Goal: Complete application form

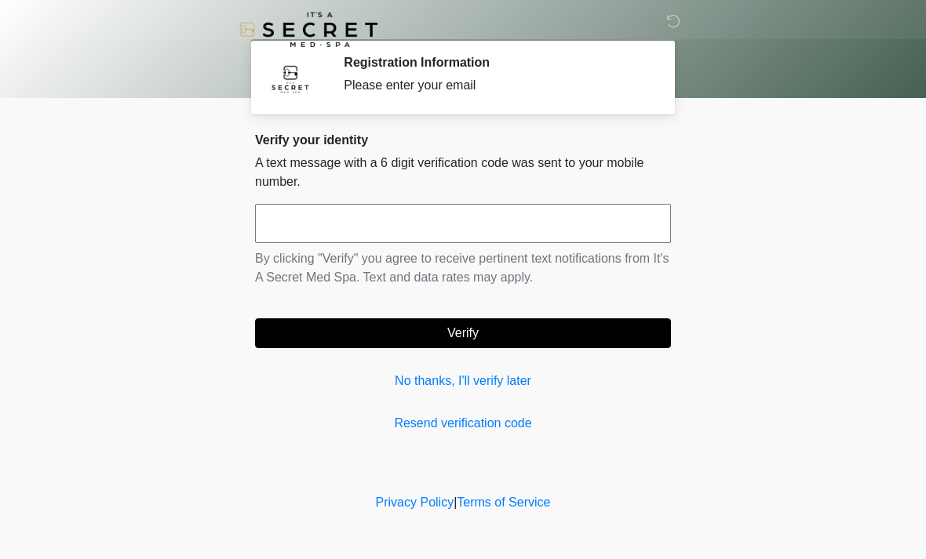
click at [592, 224] on input "text" at bounding box center [463, 223] width 416 height 39
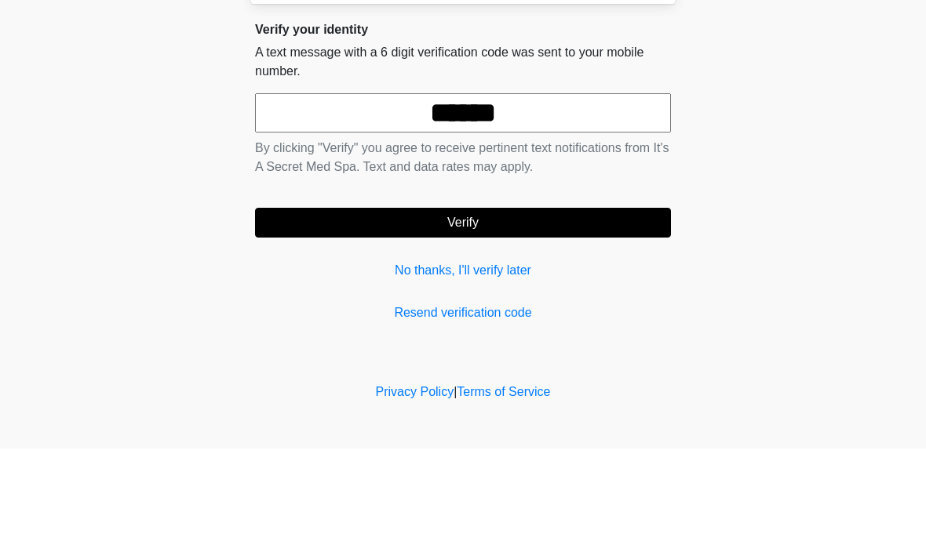
type input "******"
click at [519, 319] on button "Verify" at bounding box center [463, 334] width 416 height 30
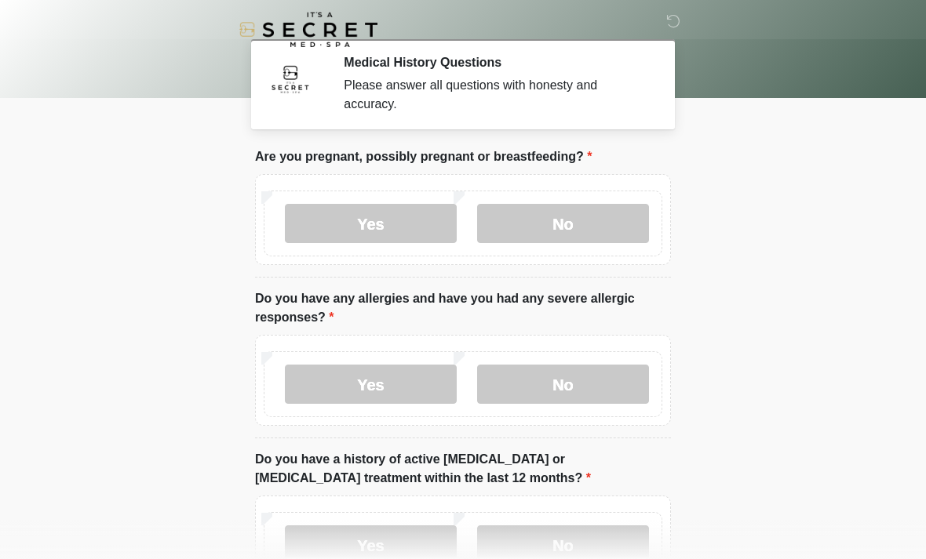
click at [586, 217] on label "No" at bounding box center [563, 223] width 172 height 39
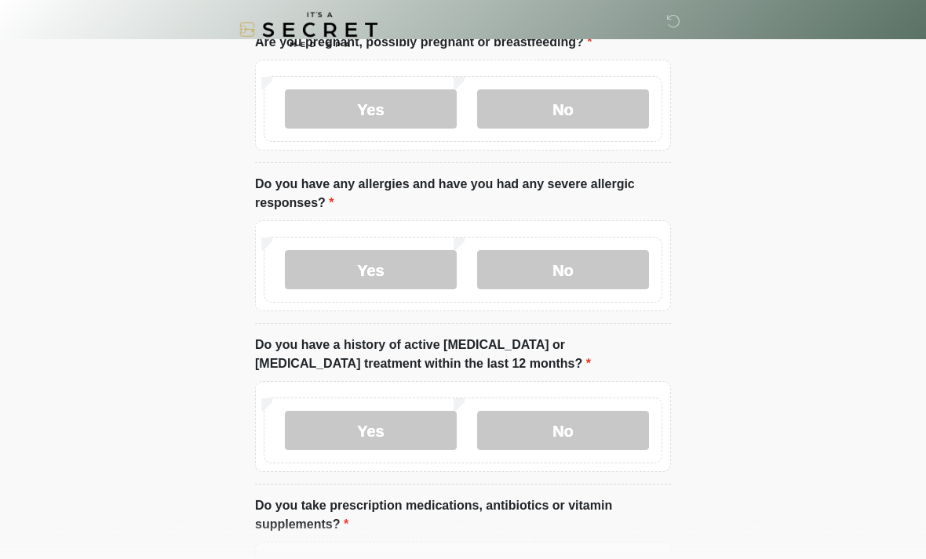
click at [586, 270] on label "No" at bounding box center [563, 269] width 172 height 39
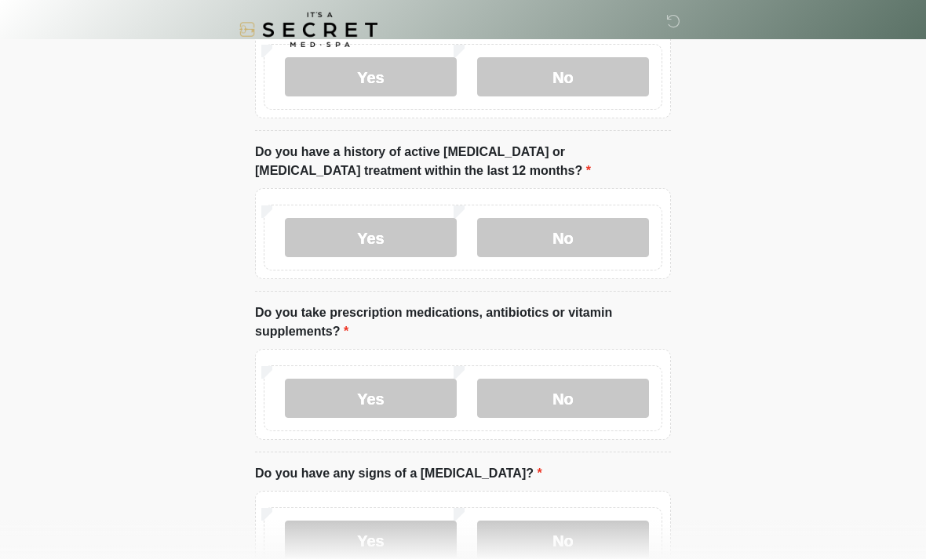
scroll to position [308, 0]
click at [561, 234] on label "No" at bounding box center [563, 237] width 172 height 39
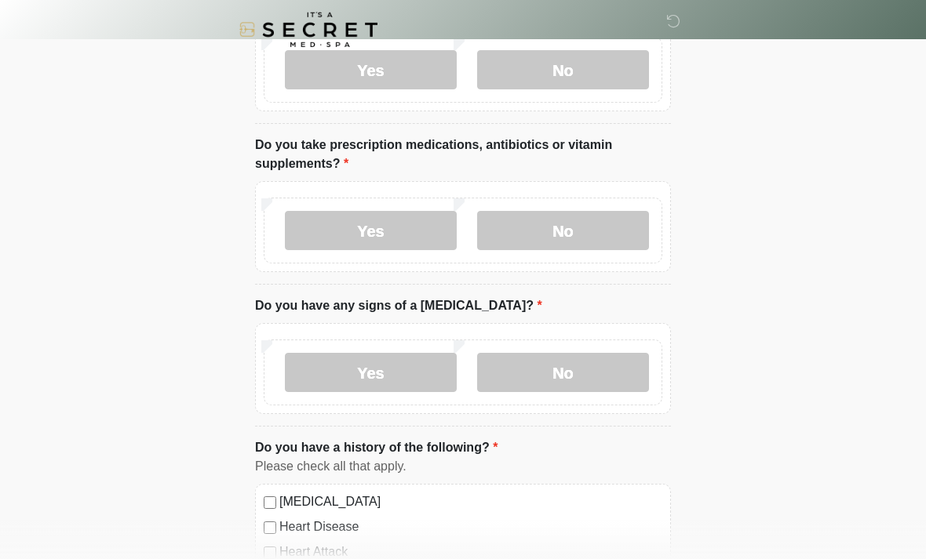
click at [554, 232] on label "No" at bounding box center [563, 230] width 172 height 39
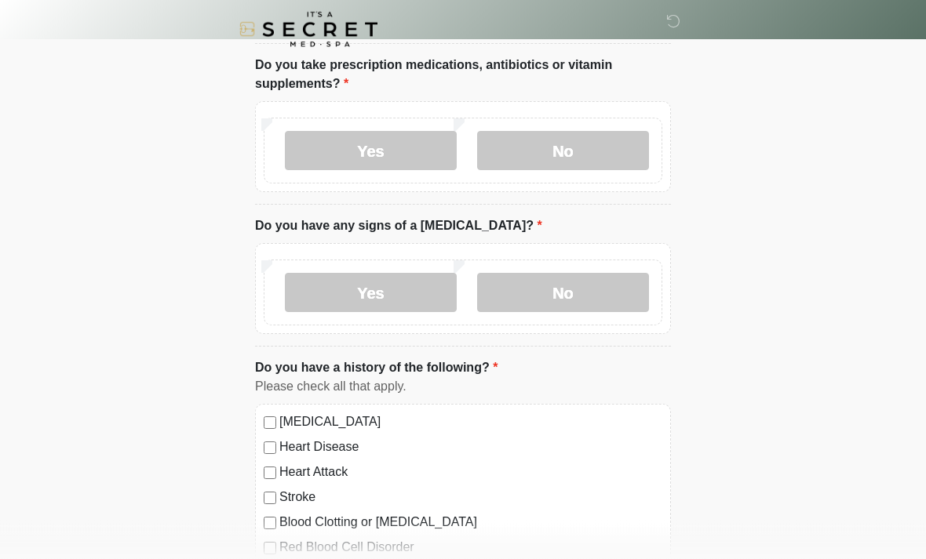
scroll to position [553, 0]
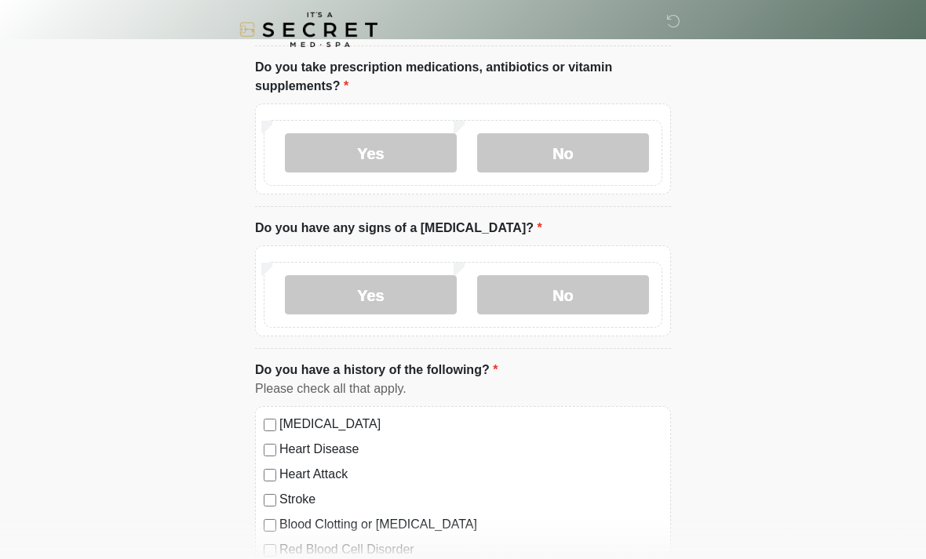
click at [587, 293] on label "No" at bounding box center [563, 294] width 172 height 39
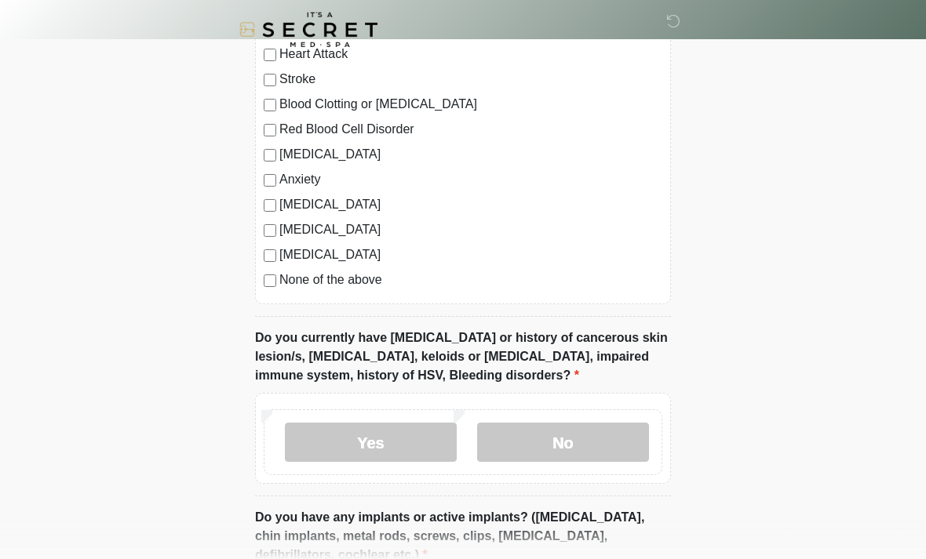
scroll to position [979, 0]
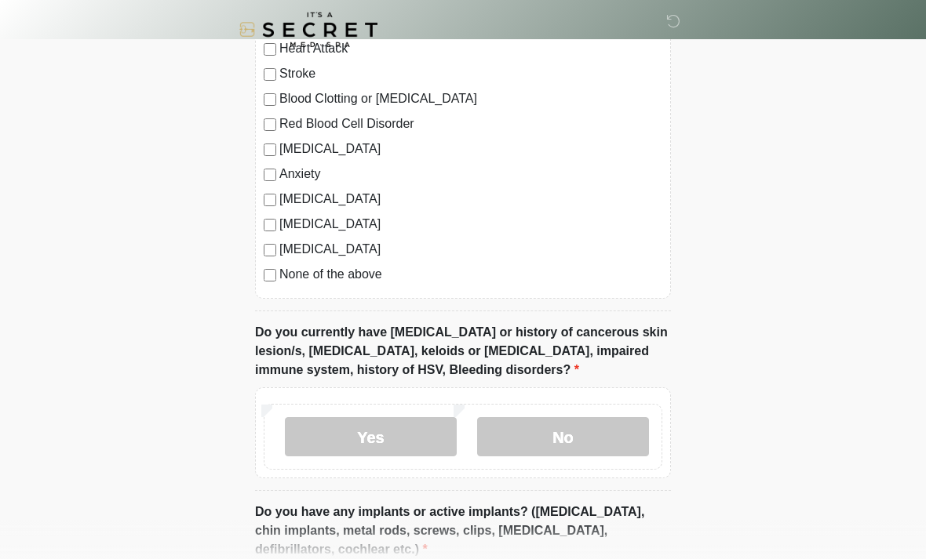
click at [601, 448] on label "No" at bounding box center [563, 436] width 172 height 39
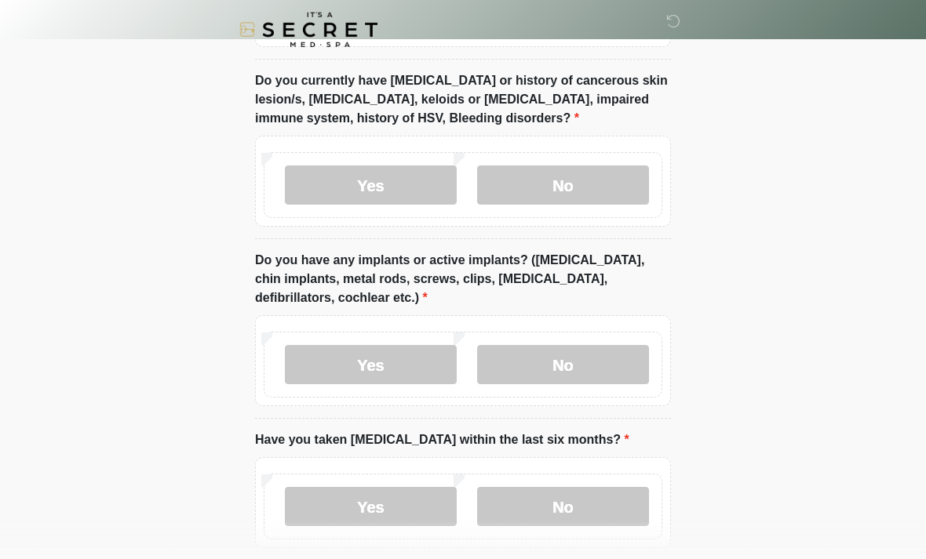
click at [590, 365] on label "No" at bounding box center [563, 364] width 172 height 39
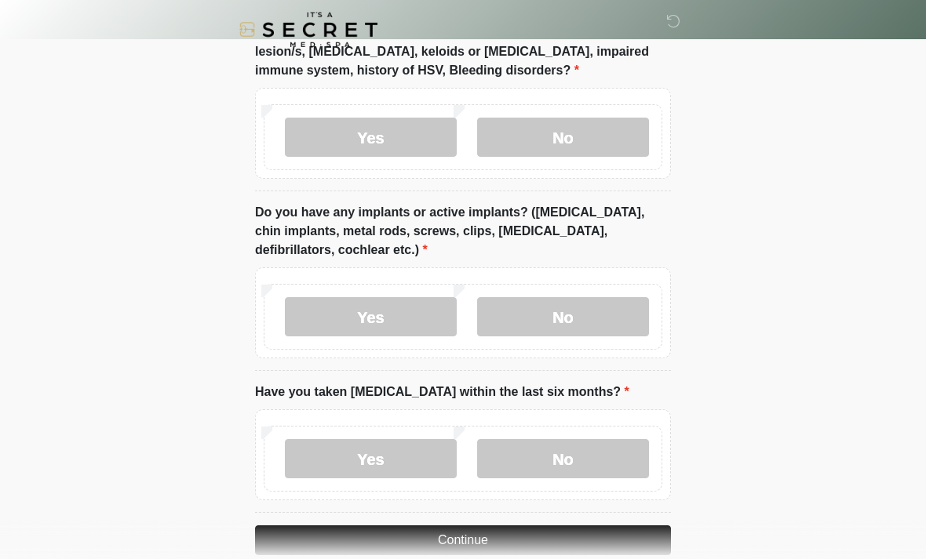
scroll to position [1306, 0]
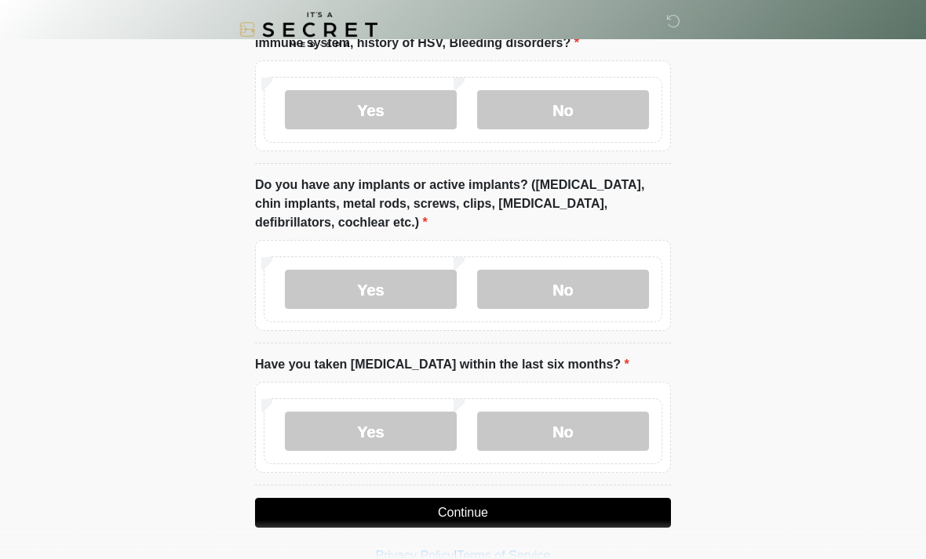
click at [581, 427] on label "No" at bounding box center [563, 431] width 172 height 39
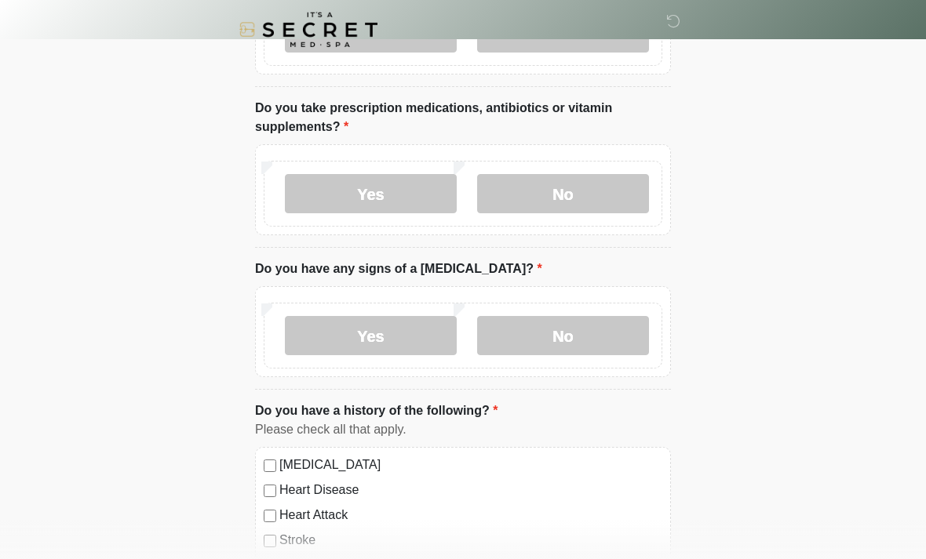
scroll to position [512, 0]
click at [390, 189] on label "Yes" at bounding box center [371, 194] width 172 height 39
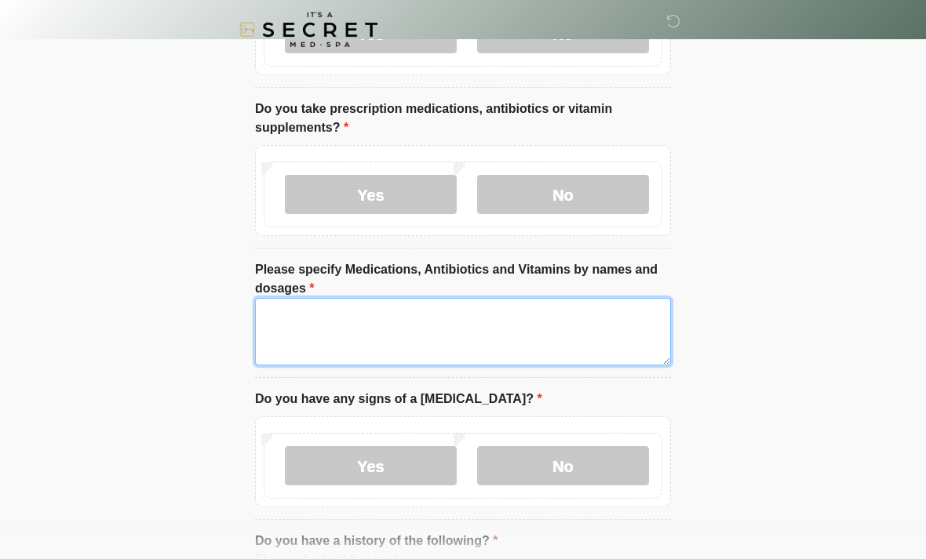
click at [589, 330] on textarea "Please specify Medications, Antibiotics and Vitamins by names and dosages" at bounding box center [463, 331] width 416 height 67
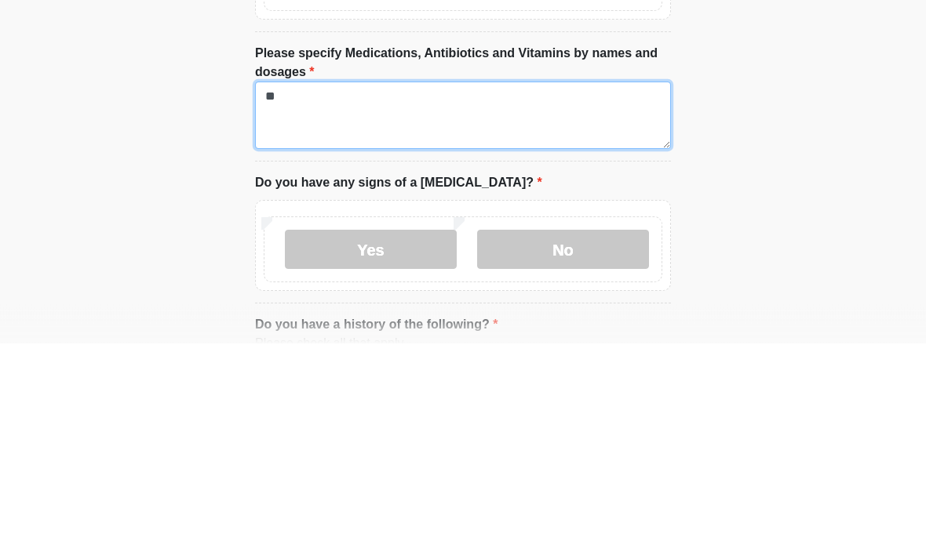
type textarea "*"
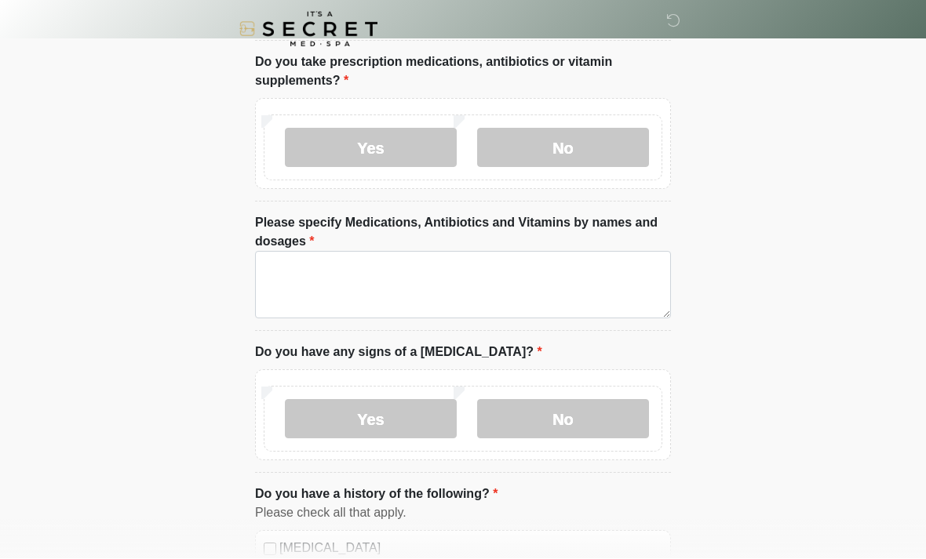
click at [592, 149] on label "No" at bounding box center [563, 148] width 172 height 39
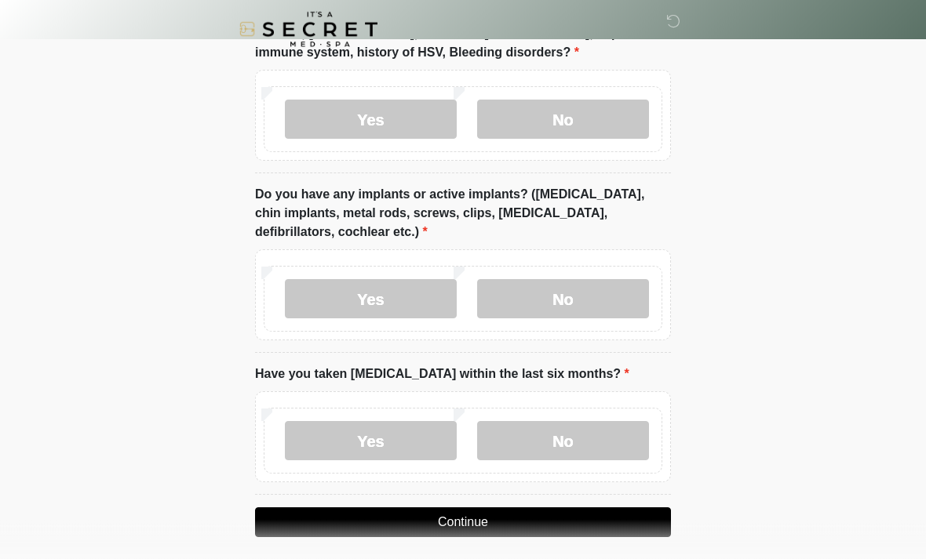
scroll to position [1306, 0]
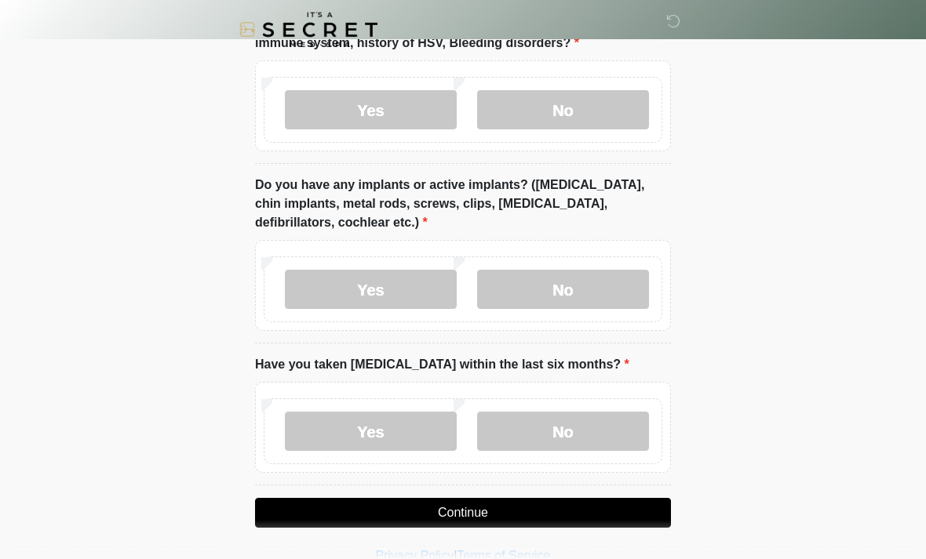
click at [500, 505] on button "Continue" at bounding box center [463, 513] width 416 height 30
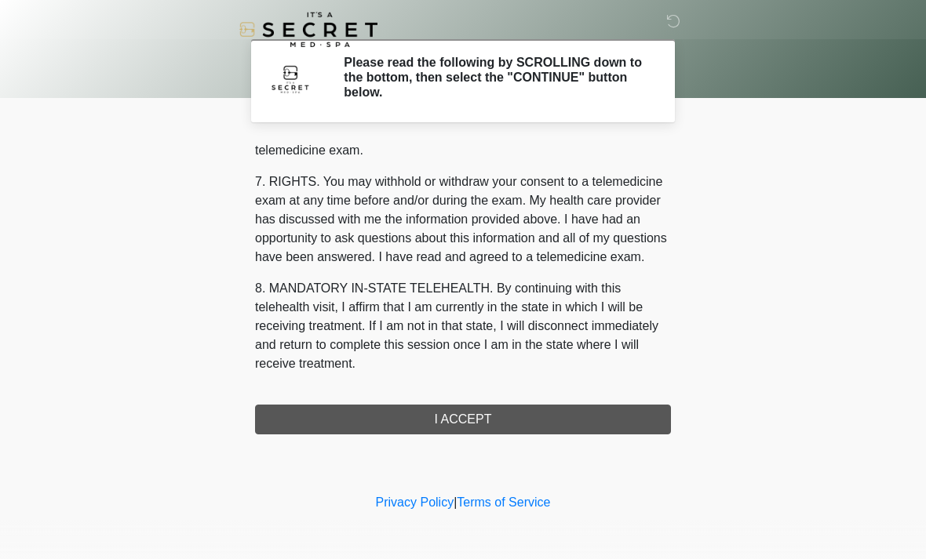
scroll to position [665, 0]
click at [486, 424] on button "I ACCEPT" at bounding box center [463, 420] width 416 height 30
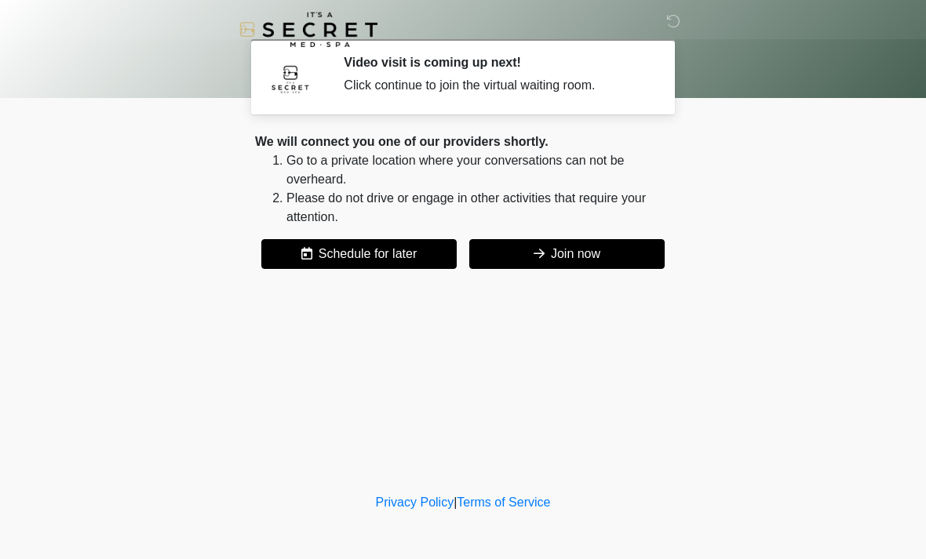
click at [594, 253] on button "Join now" at bounding box center [566, 254] width 195 height 30
